Goal: Navigation & Orientation: Go to known website

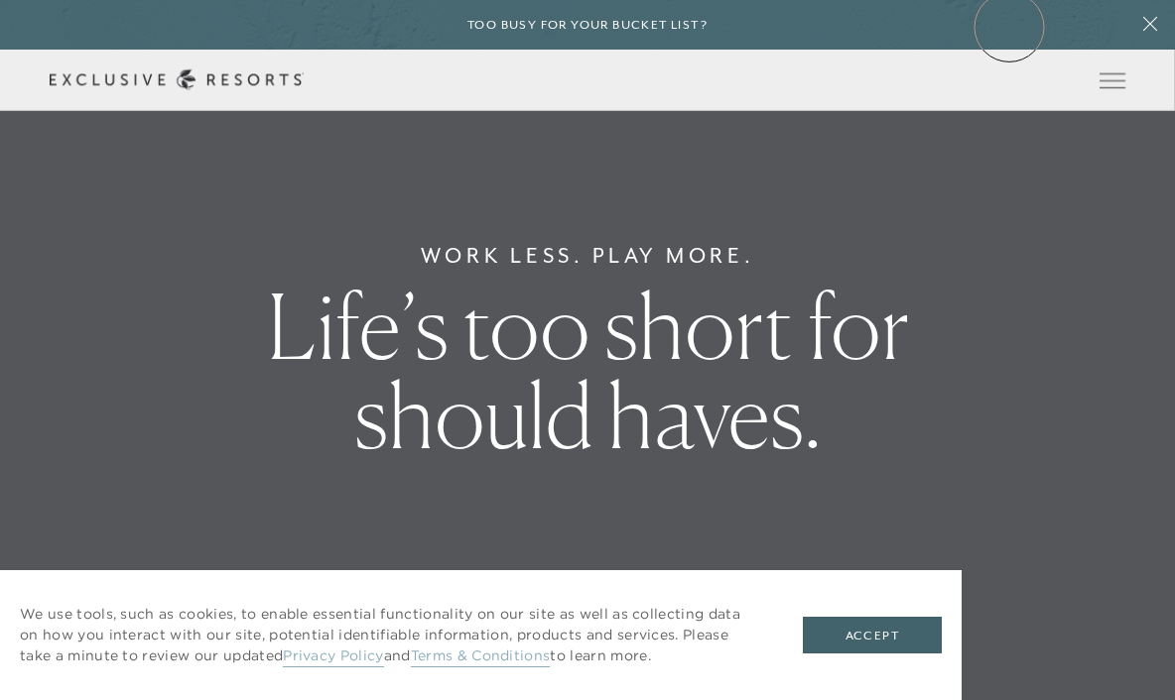
click at [1009, 27] on div "Too busy for your bucket list?" at bounding box center [587, 25] width 1175 height 50
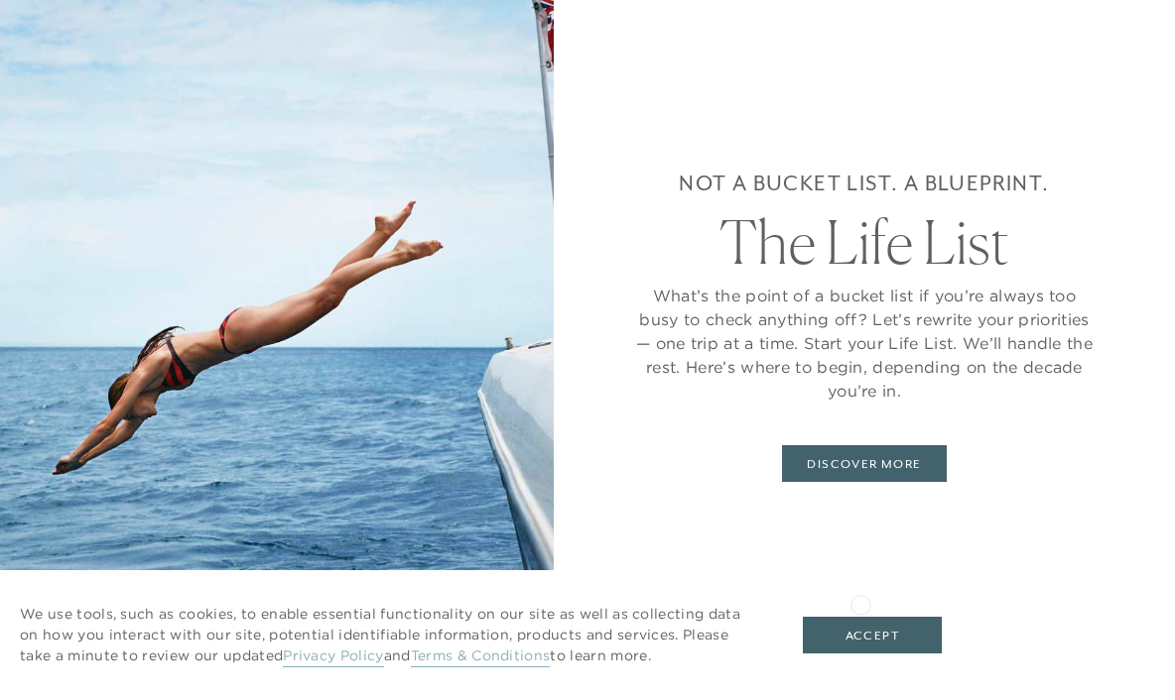
scroll to position [4, 0]
click at [861, 630] on button "Accept" at bounding box center [872, 636] width 139 height 38
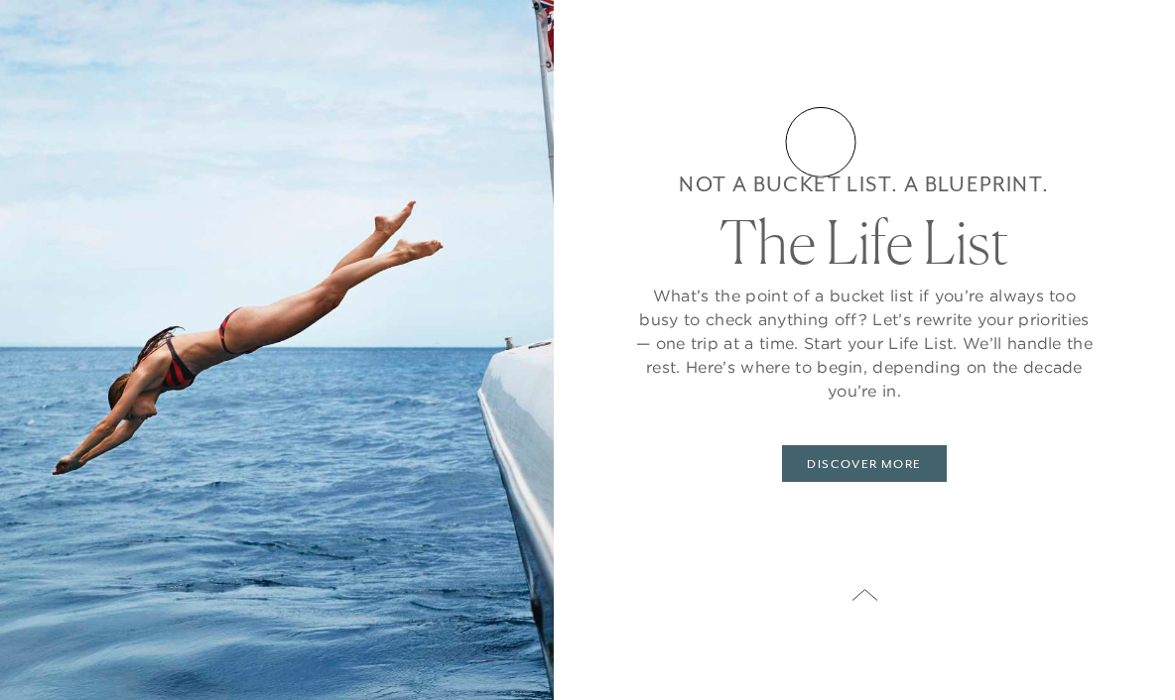
click at [821, 142] on div "Not a bucket list. A blueprint. The Life List What’s the point of a bucket list…" at bounding box center [864, 325] width 462 height 492
drag, startPoint x: 1056, startPoint y: 569, endPoint x: 981, endPoint y: 505, distance: 97.8
click at [1056, 568] on div "Not a bucket list. A blueprint. The Life List What’s the point of a bucket list…" at bounding box center [864, 325] width 462 height 492
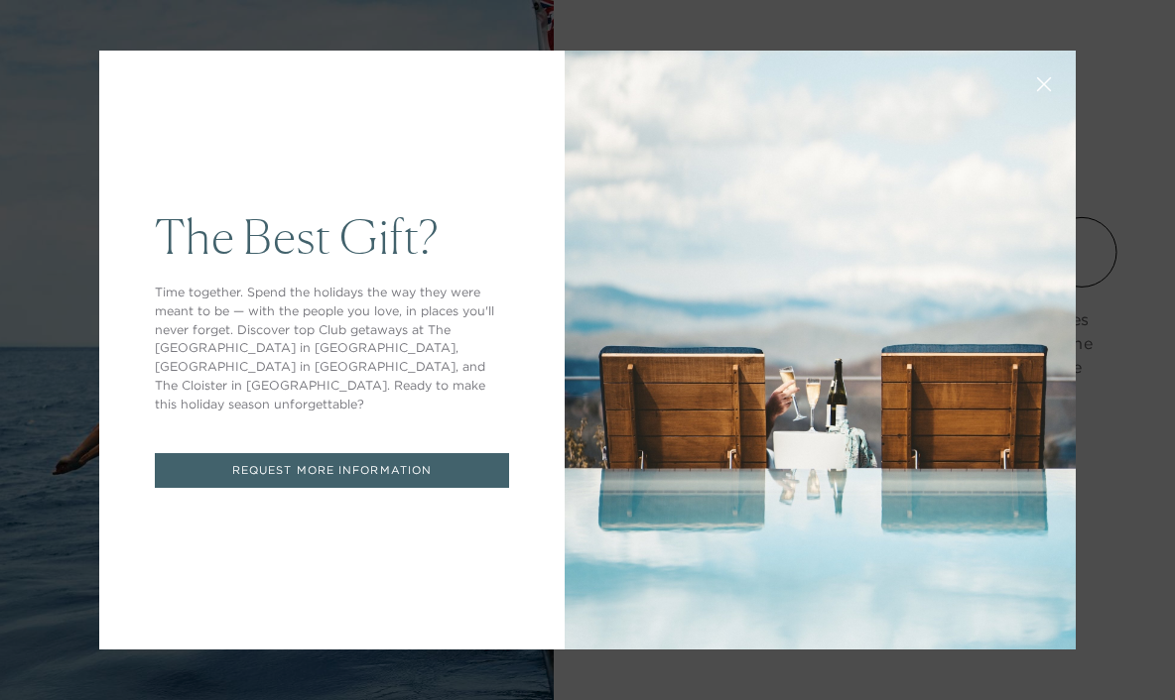
click at [1045, 84] on icon at bounding box center [1044, 84] width 13 height 13
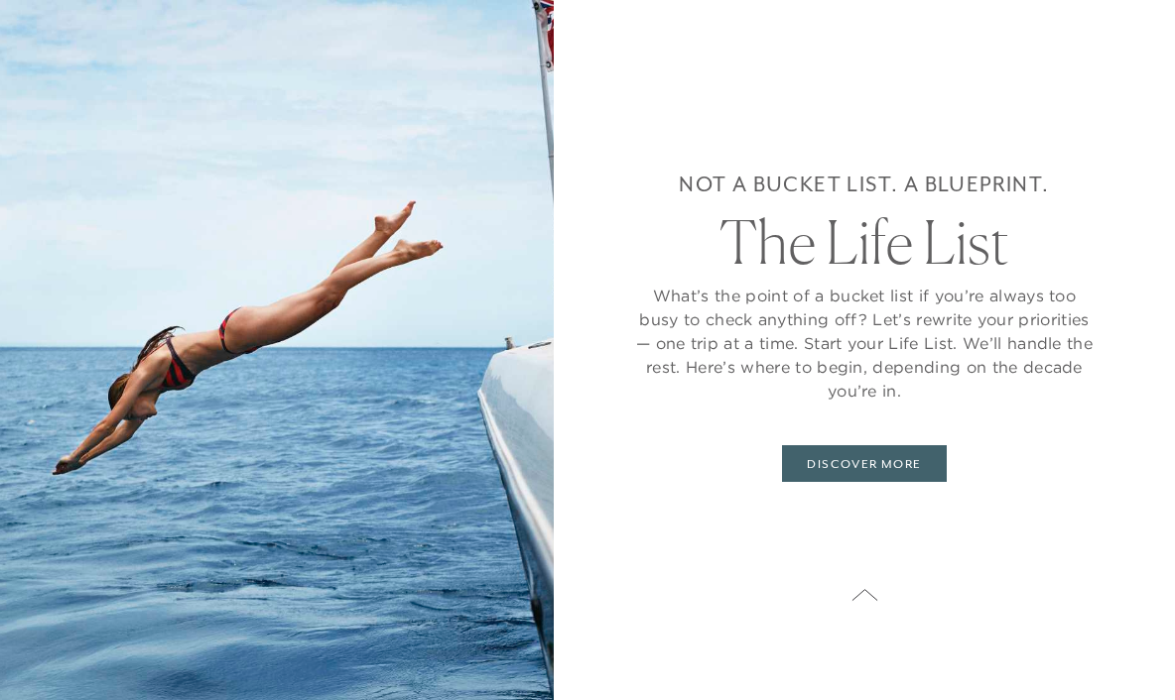
click at [1045, 84] on icon at bounding box center [1044, 84] width 13 height 13
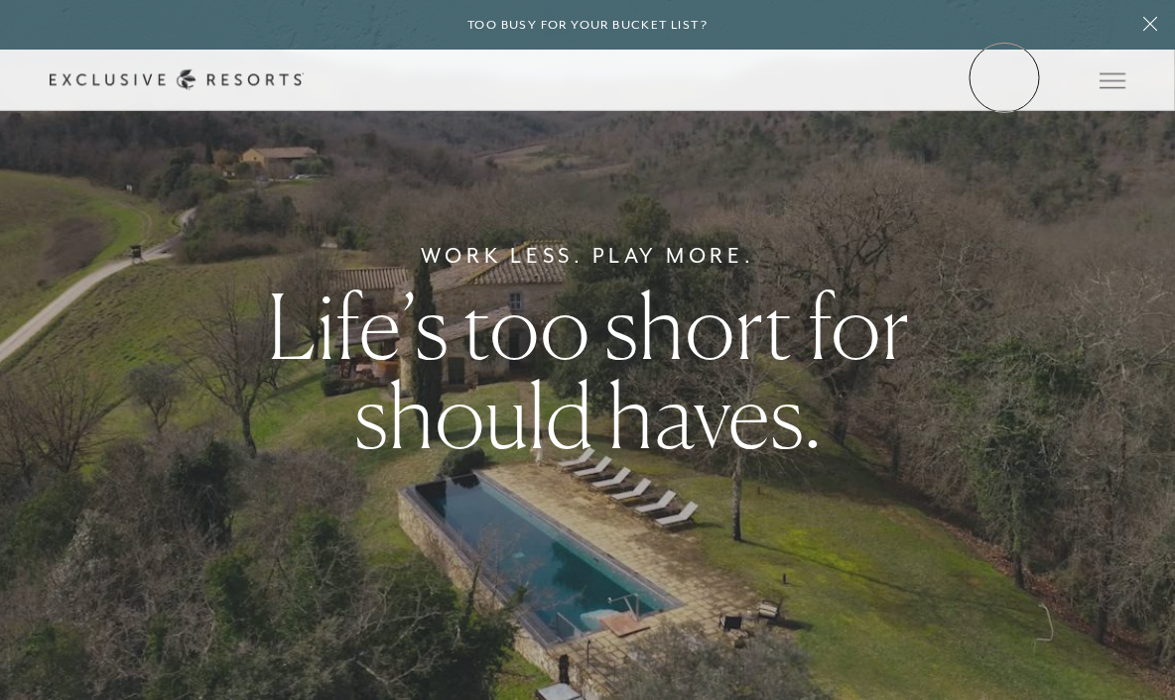
click at [0, 0] on link "Member Login" at bounding box center [0, 0] width 0 height 0
